Goal: Task Accomplishment & Management: Manage account settings

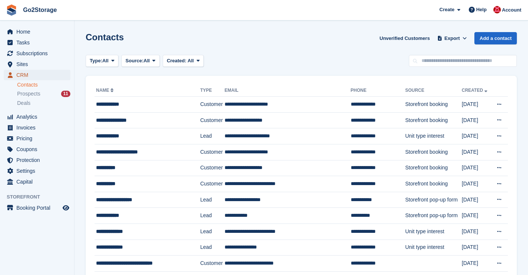
click at [23, 73] on span "CRM" at bounding box center [38, 75] width 45 height 10
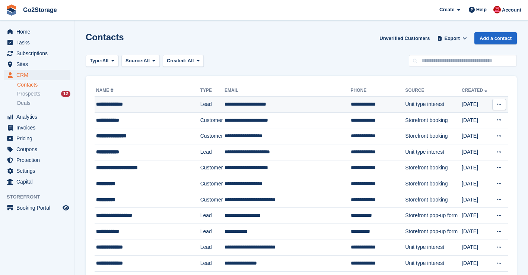
click at [502, 104] on button at bounding box center [500, 104] width 14 height 11
click at [458, 137] on p "Delete contact" at bounding box center [470, 135] width 65 height 10
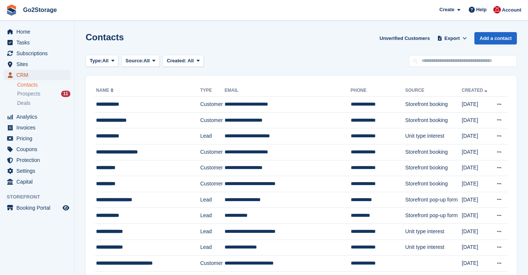
click at [21, 73] on span "CRM" at bounding box center [38, 75] width 45 height 10
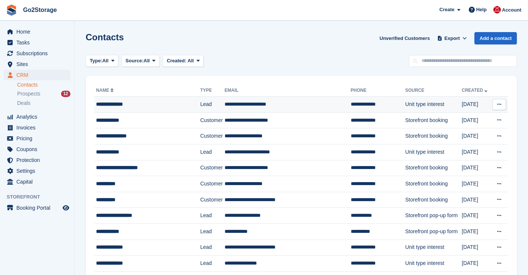
click at [499, 103] on icon at bounding box center [500, 104] width 4 height 5
click at [469, 135] on p "Delete contact" at bounding box center [470, 135] width 65 height 10
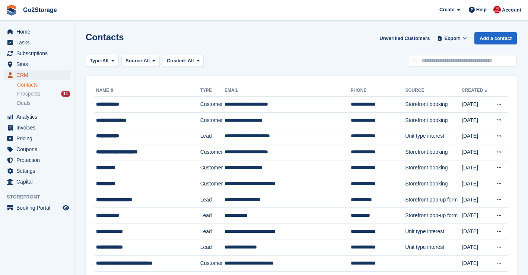
click at [25, 76] on span "CRM" at bounding box center [38, 75] width 45 height 10
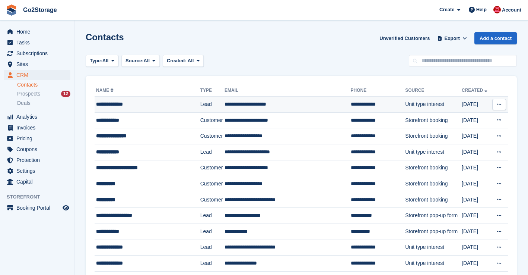
click at [501, 105] on icon at bounding box center [500, 104] width 4 height 5
click at [464, 139] on p "Delete contact" at bounding box center [470, 135] width 65 height 10
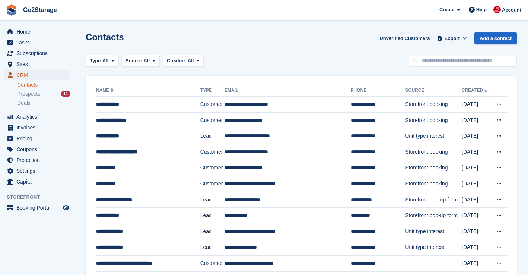
click at [21, 75] on span "CRM" at bounding box center [38, 75] width 45 height 10
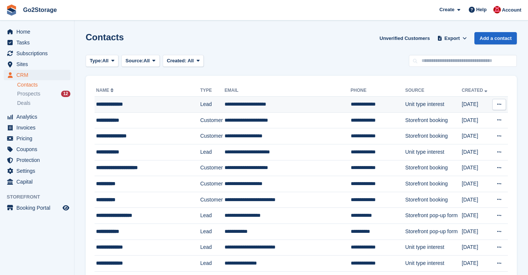
click at [499, 102] on icon at bounding box center [500, 104] width 4 height 5
click at [461, 135] on p "Delete contact" at bounding box center [470, 135] width 65 height 10
